Goal: Task Accomplishment & Management: Manage account settings

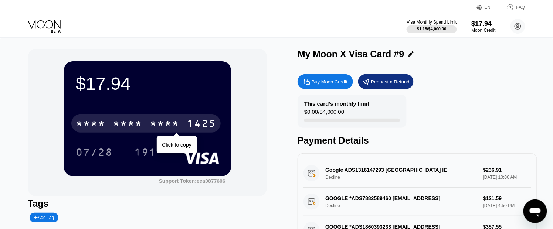
click at [165, 124] on div "* * * *" at bounding box center [165, 125] width 30 height 12
click at [194, 123] on div "1425" at bounding box center [202, 125] width 30 height 12
click at [45, 23] on icon at bounding box center [45, 26] width 34 height 13
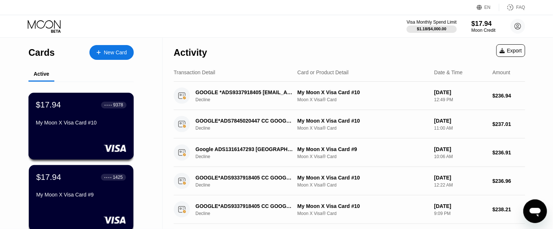
click at [95, 126] on div "My Moon X Visa Card #10" at bounding box center [81, 123] width 91 height 6
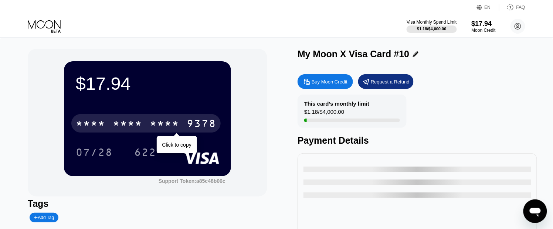
click at [194, 126] on div "9378" at bounding box center [202, 125] width 30 height 12
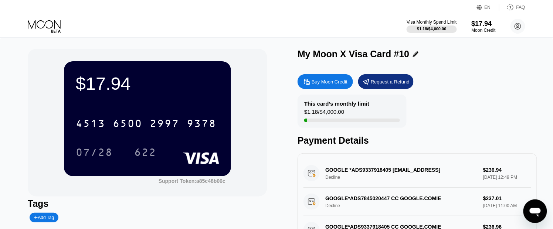
click at [55, 23] on icon at bounding box center [45, 26] width 34 height 13
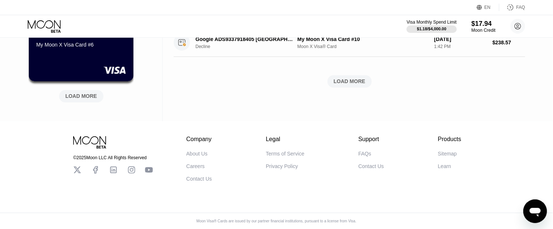
scroll to position [290, 0]
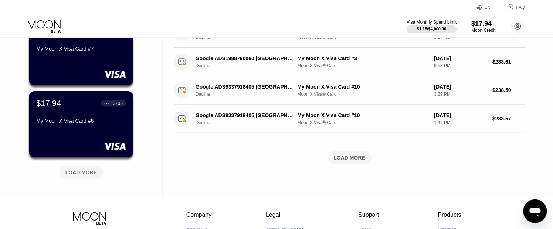
click at [80, 174] on div "LOAD MORE" at bounding box center [81, 172] width 32 height 7
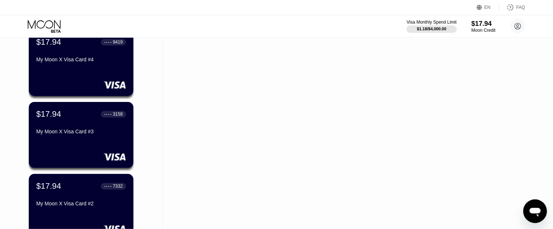
scroll to position [659, 0]
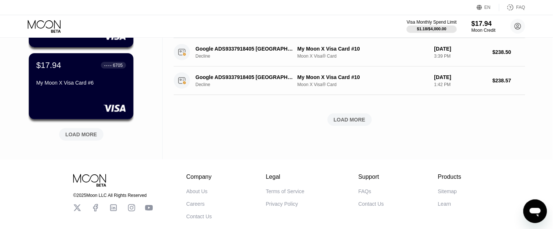
scroll to position [372, 0]
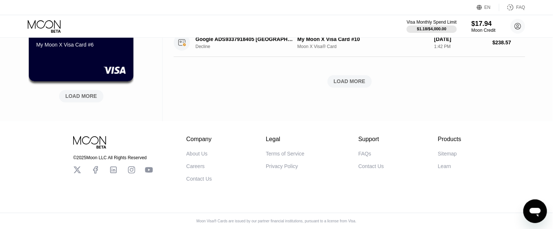
click at [93, 94] on div "LOAD MORE" at bounding box center [81, 96] width 32 height 7
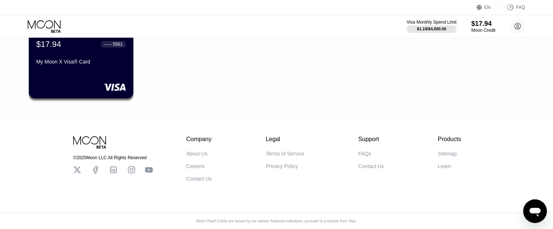
scroll to position [633, 0]
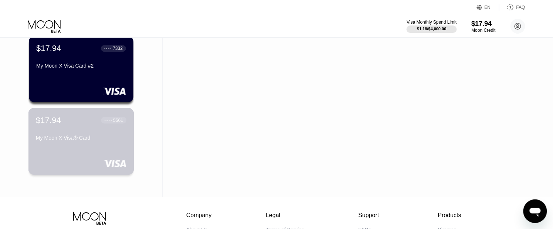
click at [71, 132] on div "$17.94 ● ● ● ● 5561 My Moon X Visa® Card" at bounding box center [81, 129] width 91 height 28
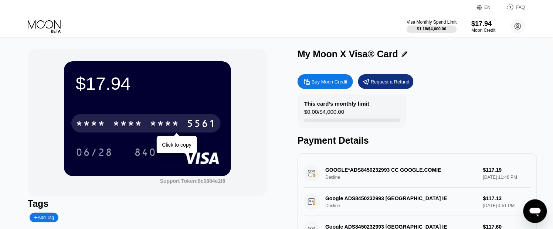
click at [204, 124] on div "5561" at bounding box center [202, 125] width 30 height 12
